Goal: Information Seeking & Learning: Learn about a topic

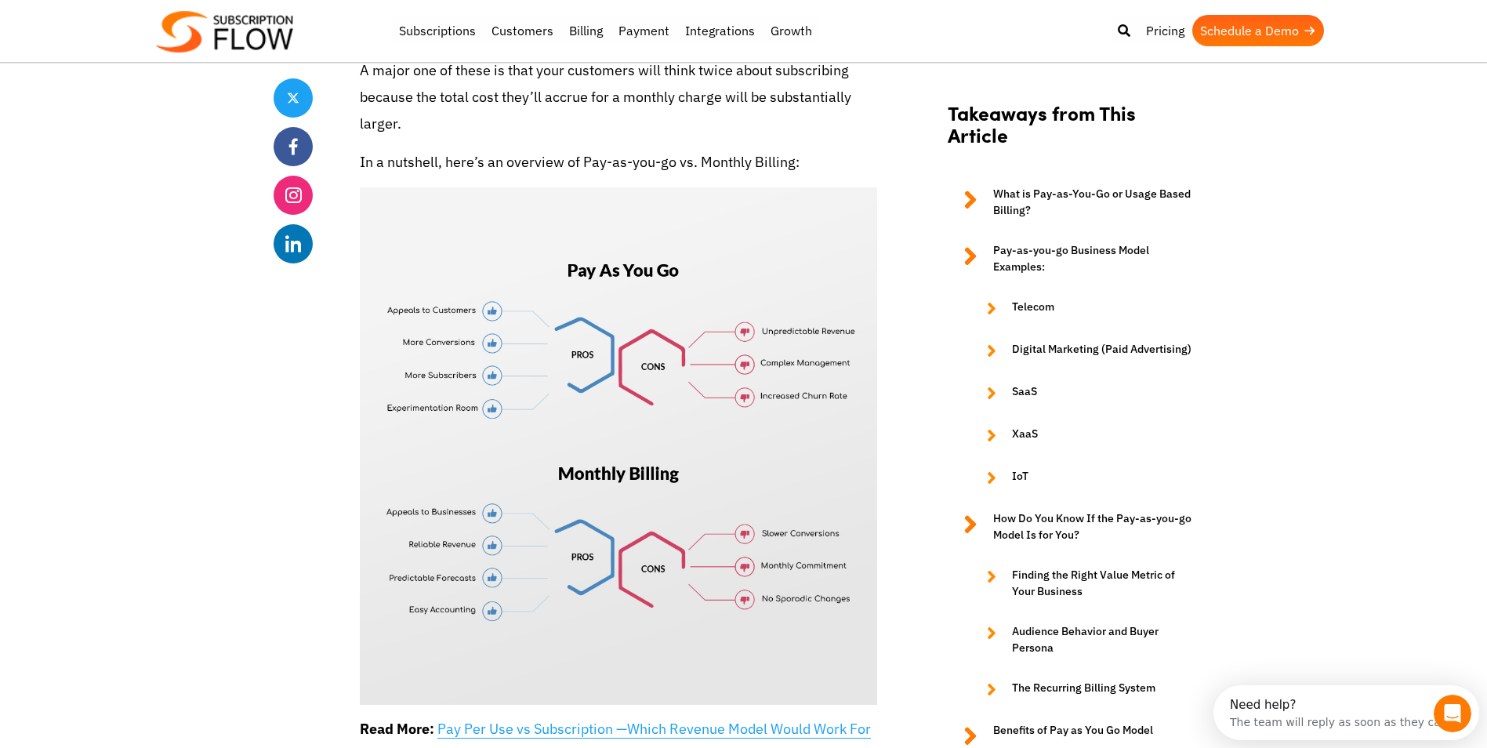
click at [563, 720] on link "Pay Per Use vs Subscription —Which Revenue Model Would Work For Your Business?" at bounding box center [615, 742] width 511 height 45
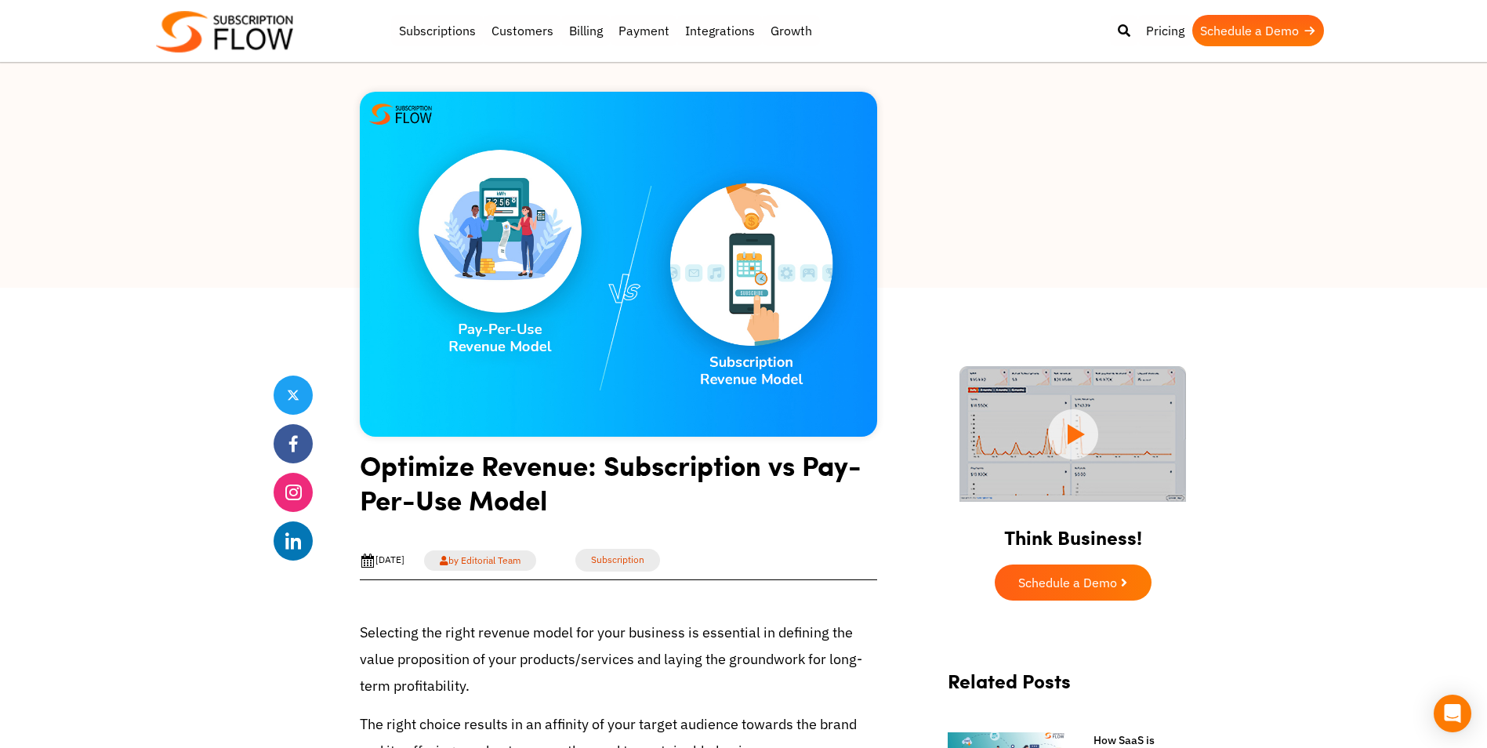
scroll to position [78, 0]
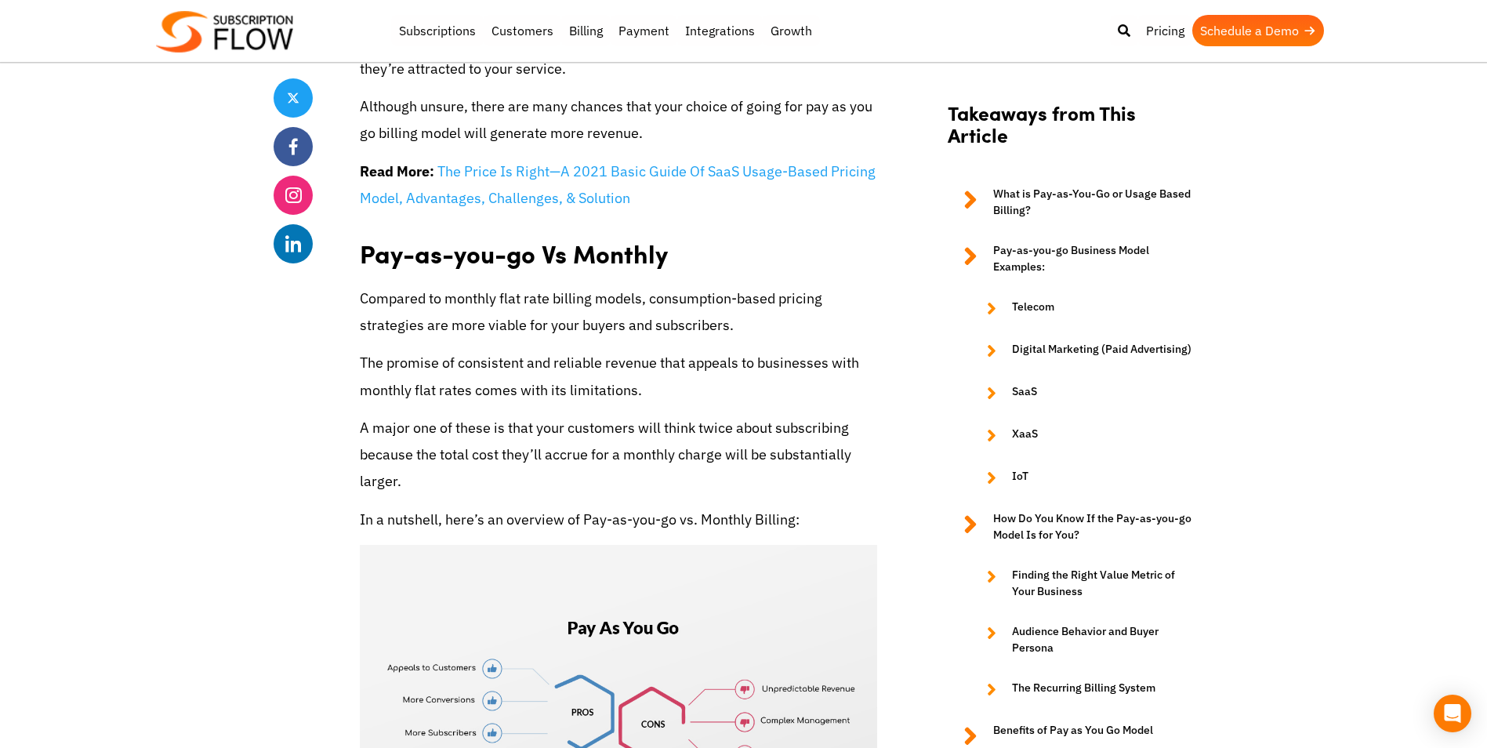
scroll to position [6774, 0]
